Goal: Find contact information: Find contact information

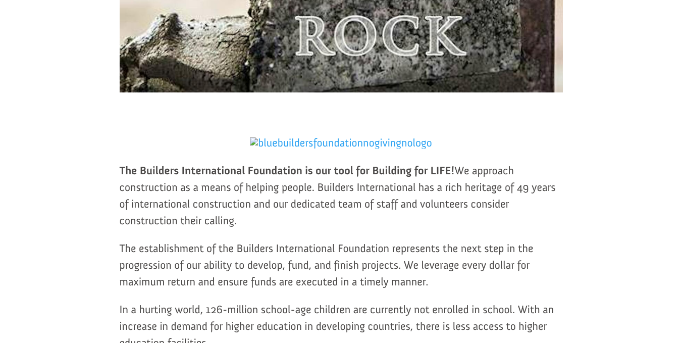
scroll to position [605, 0]
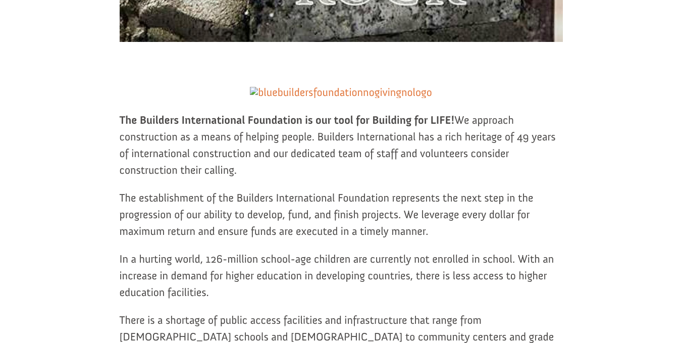
drag, startPoint x: 437, startPoint y: 95, endPoint x: 259, endPoint y: 97, distance: 178.1
click at [259, 97] on p at bounding box center [341, 98] width 443 height 28
click at [218, 189] on p "The Builders International Foundation is our tool for Building for LIFE! We app…" at bounding box center [341, 150] width 443 height 78
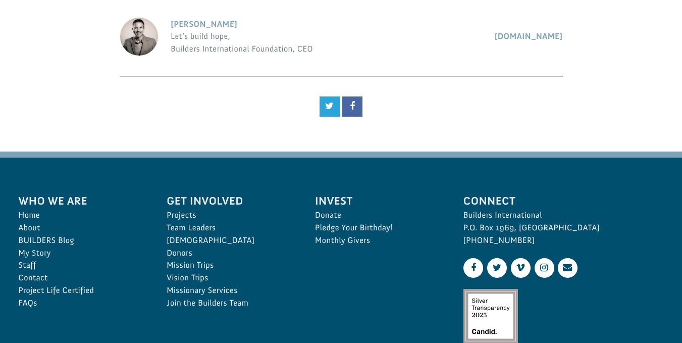
scroll to position [1409, 0]
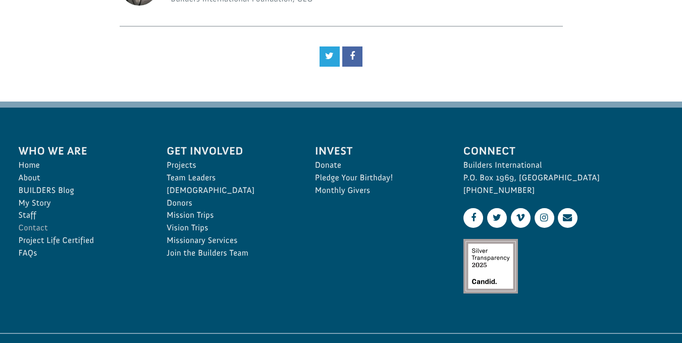
click at [38, 221] on link "Contact" at bounding box center [82, 227] width 126 height 13
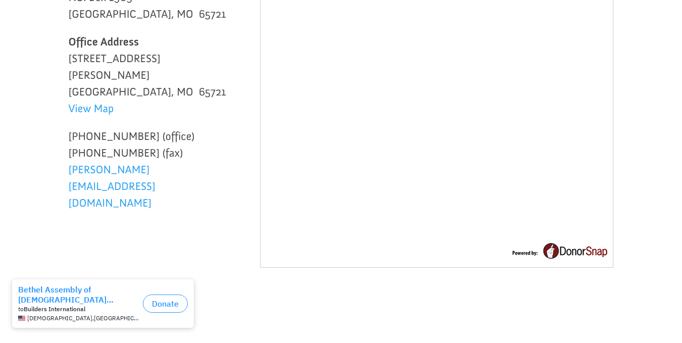
scroll to position [303, 0]
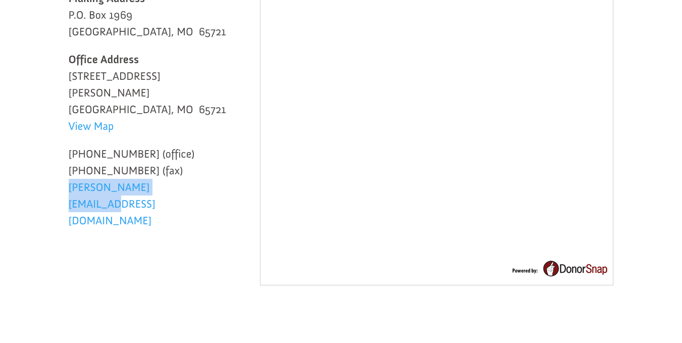
drag, startPoint x: 174, startPoint y: 171, endPoint x: 69, endPoint y: 186, distance: 105.5
click at [69, 186] on div "Thank you for visiting our website! Our passion is to serve you in your efforts…" at bounding box center [341, 76] width 545 height 449
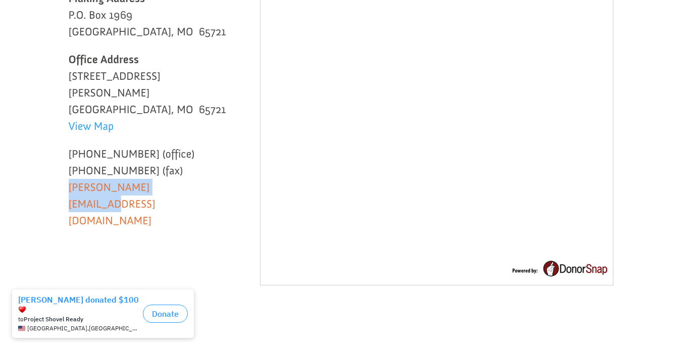
copy link "betsy@buildersintl.org"
